Goal: Information Seeking & Learning: Compare options

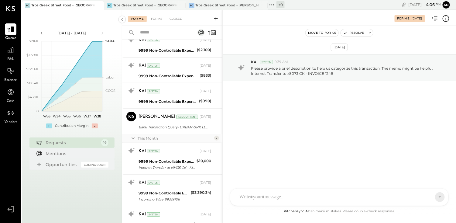
scroll to position [790, 0]
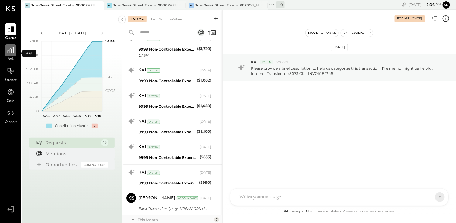
click at [10, 53] on icon at bounding box center [11, 50] width 6 height 6
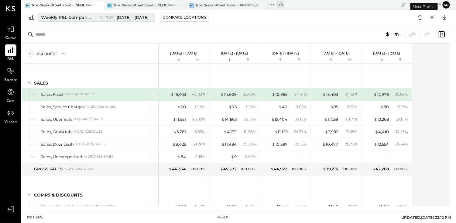
click at [76, 15] on div "Weekly P&L Comparison" at bounding box center [66, 17] width 51 height 6
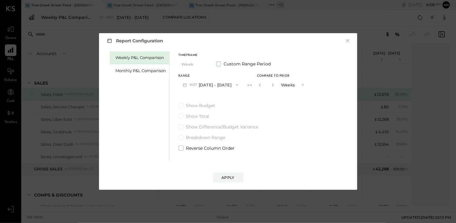
click at [218, 64] on span at bounding box center [218, 63] width 5 height 5
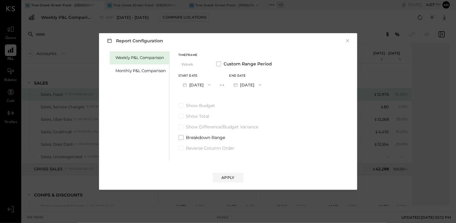
click at [212, 84] on icon "button" at bounding box center [209, 84] width 5 height 5
click at [237, 107] on label "Show Budget" at bounding box center [226, 105] width 94 height 6
click at [212, 84] on icon "button" at bounding box center [209, 84] width 5 height 5
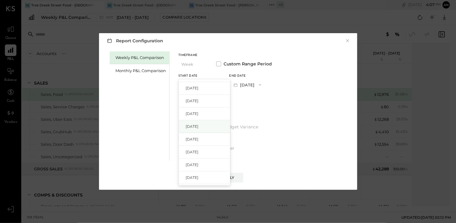
scroll to position [456, 0]
click at [199, 151] on span "[DATE]" at bounding box center [192, 152] width 13 height 5
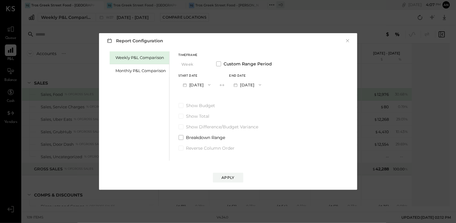
click at [263, 83] on icon "button" at bounding box center [260, 84] width 5 height 5
click at [274, 84] on div "[DATE]" at bounding box center [255, 85] width 51 height 13
click at [180, 138] on span at bounding box center [181, 137] width 5 height 5
click at [232, 177] on div "Apply" at bounding box center [228, 177] width 13 height 5
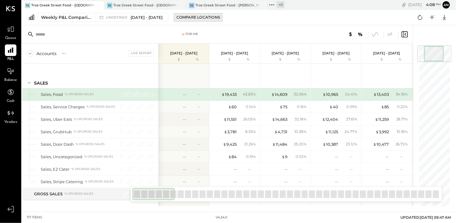
click at [219, 16] on div "Compare Locations" at bounding box center [198, 17] width 43 height 5
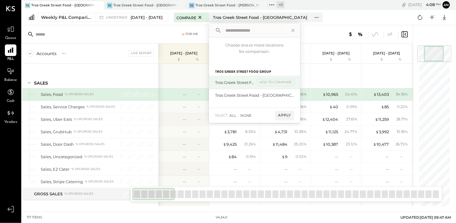
click at [256, 81] on div "Tros Greek Street Food - [PERSON_NAME]" at bounding box center [235, 83] width 41 height 6
click at [286, 79] on div "add to compare" at bounding box center [276, 82] width 36 height 7
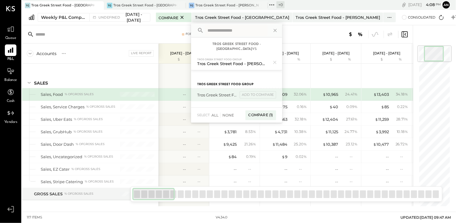
click at [238, 92] on div "Tros Greek Street Food - [GEOGRAPHIC_DATA]" at bounding box center [217, 95] width 41 height 6
click at [276, 91] on div "add to compare" at bounding box center [258, 94] width 36 height 7
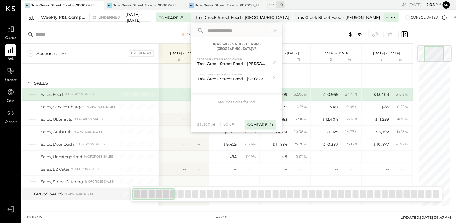
click at [276, 120] on div "Compare (2)" at bounding box center [261, 125] width 32 height 10
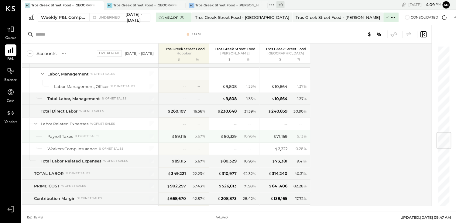
scroll to position [760, 0]
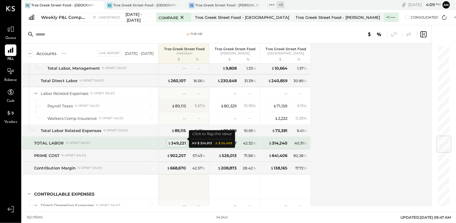
click at [176, 140] on div "$ 349,221" at bounding box center [177, 143] width 18 height 6
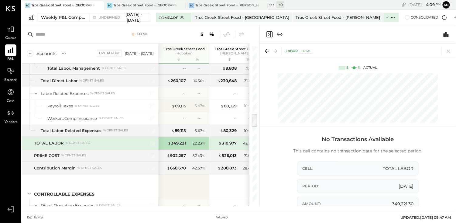
click at [279, 34] on icon "Expand panel (e)" at bounding box center [279, 34] width 3 height 0
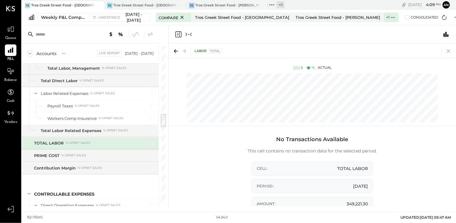
click at [448, 50] on icon at bounding box center [448, 51] width 3 height 3
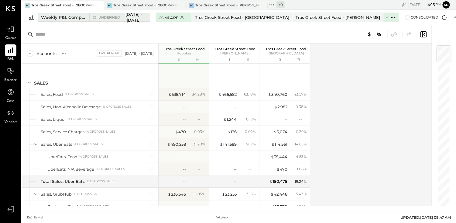
click at [66, 17] on div "Weekly P&L Comparison" at bounding box center [63, 17] width 45 height 6
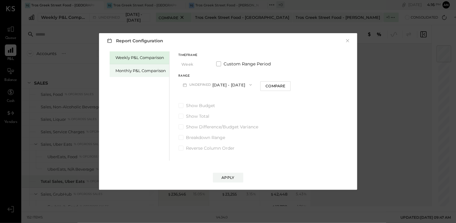
click at [126, 71] on div "Monthly P&L Comparison" at bounding box center [141, 71] width 50 height 6
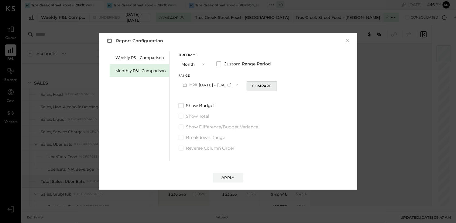
click at [259, 84] on div "Compare" at bounding box center [262, 85] width 20 height 5
click at [236, 180] on button "Apply" at bounding box center [228, 178] width 30 height 10
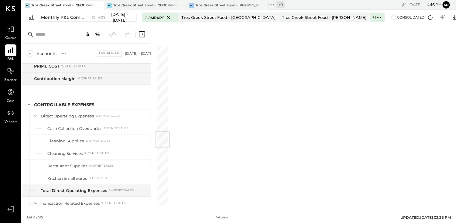
scroll to position [721, 0]
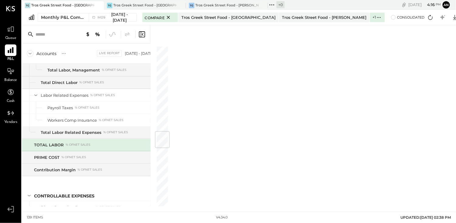
click at [12, 52] on icon at bounding box center [11, 50] width 6 height 6
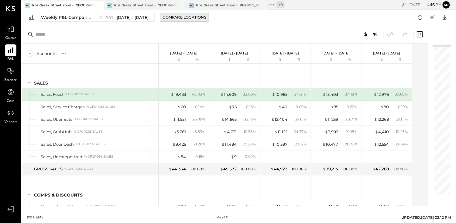
click at [189, 17] on div "Compare Locations" at bounding box center [184, 17] width 43 height 5
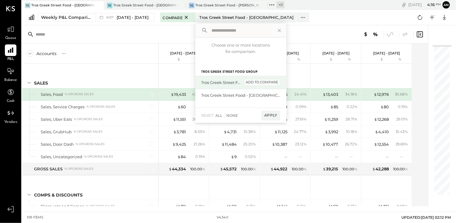
click at [255, 82] on div "add to compare" at bounding box center [262, 82] width 36 height 7
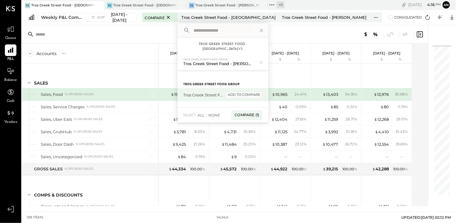
click at [259, 91] on div "add to compare" at bounding box center [244, 94] width 36 height 7
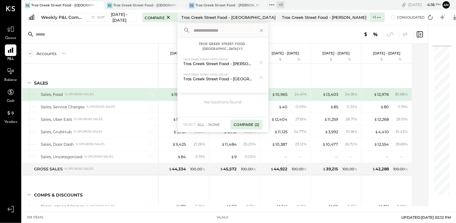
click at [260, 120] on div "Compare (2)" at bounding box center [247, 125] width 32 height 10
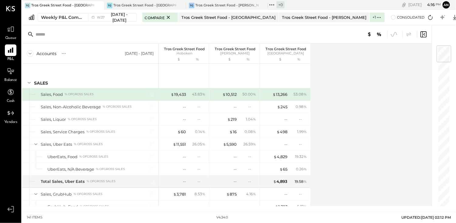
click at [148, 53] on div "[DATE] - [DATE]" at bounding box center [139, 53] width 29 height 5
click at [134, 53] on div "[DATE] - [DATE]" at bounding box center [139, 53] width 29 height 5
click at [127, 19] on span "[DATE] - [DATE]" at bounding box center [119, 17] width 23 height 11
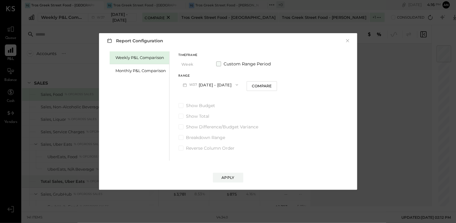
click at [220, 63] on span at bounding box center [218, 63] width 5 height 5
click at [212, 85] on icon "button" at bounding box center [209, 84] width 5 height 5
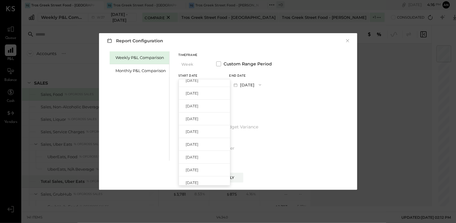
scroll to position [122, 0]
click at [209, 127] on div "[DATE]" at bounding box center [204, 130] width 51 height 13
click at [263, 84] on span "button" at bounding box center [259, 84] width 8 height 5
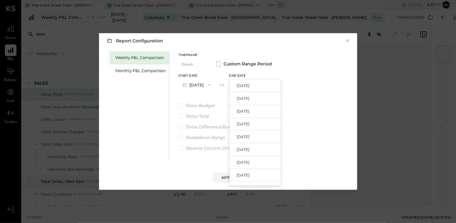
click at [262, 95] on div "[DATE]" at bounding box center [255, 98] width 51 height 13
click at [229, 176] on div "Apply" at bounding box center [228, 177] width 13 height 5
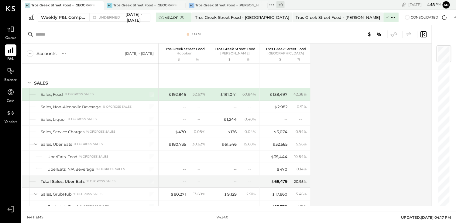
click at [371, 137] on div "Accounts S % GL [DATE] - [DATE] Tros Greek Street Food Hoboken $ % Tros Greek S…" at bounding box center [227, 124] width 411 height 163
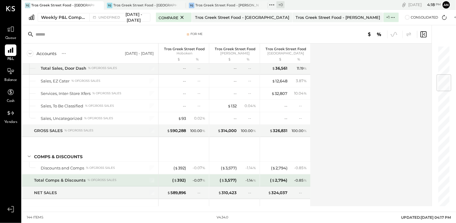
scroll to position [243, 0]
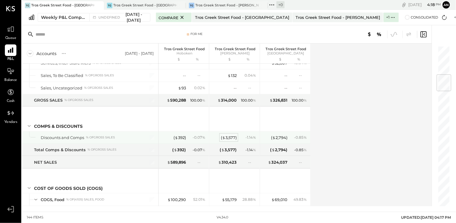
click at [236, 136] on div "( $ 3,577 )" at bounding box center [229, 138] width 16 height 6
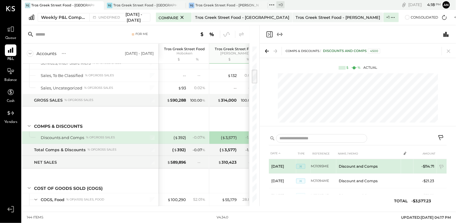
click at [360, 169] on td "Discount and Comps" at bounding box center [368, 166] width 65 height 15
click at [359, 169] on td "Discount and Comps" at bounding box center [368, 166] width 65 height 15
click at [358, 167] on td "Discount and Comps" at bounding box center [368, 166] width 65 height 15
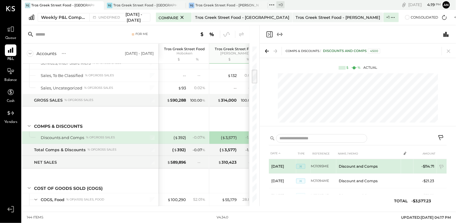
drag, startPoint x: 358, startPoint y: 167, endPoint x: 429, endPoint y: 164, distance: 71.5
click at [429, 164] on td "-$114.71" at bounding box center [425, 166] width 23 height 15
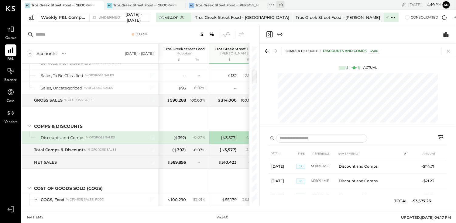
click at [449, 53] on icon at bounding box center [449, 51] width 9 height 9
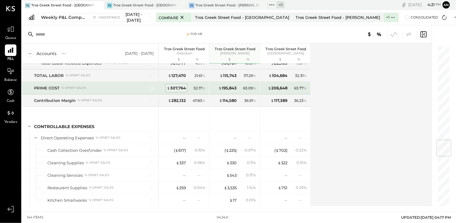
scroll to position [760, 0]
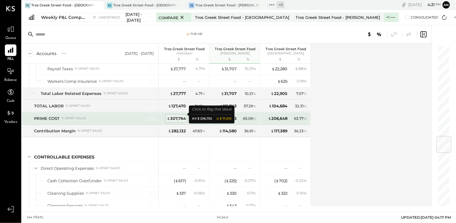
click at [177, 115] on div "$ 307,764" at bounding box center [176, 118] width 19 height 6
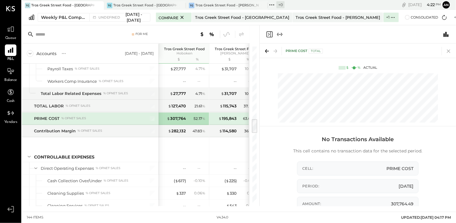
click at [448, 49] on icon at bounding box center [449, 51] width 9 height 9
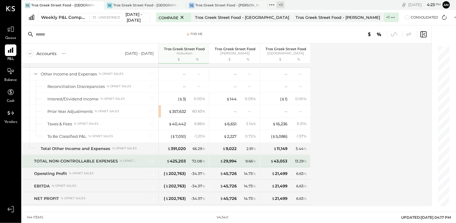
scroll to position [1494, 0]
